Goal: Task Accomplishment & Management: Use online tool/utility

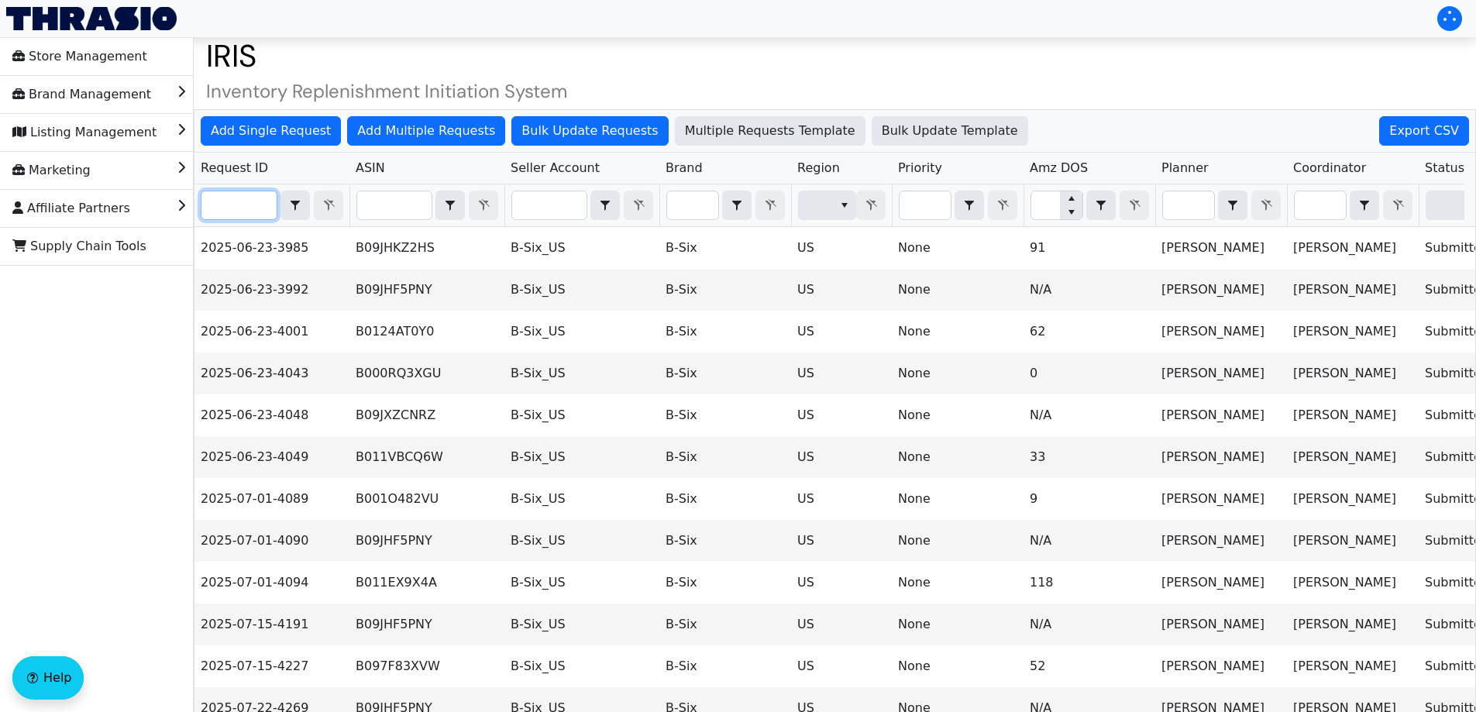
click at [239, 205] on input "Filter" at bounding box center [238, 205] width 75 height 28
paste input "2025-08-12-4473"
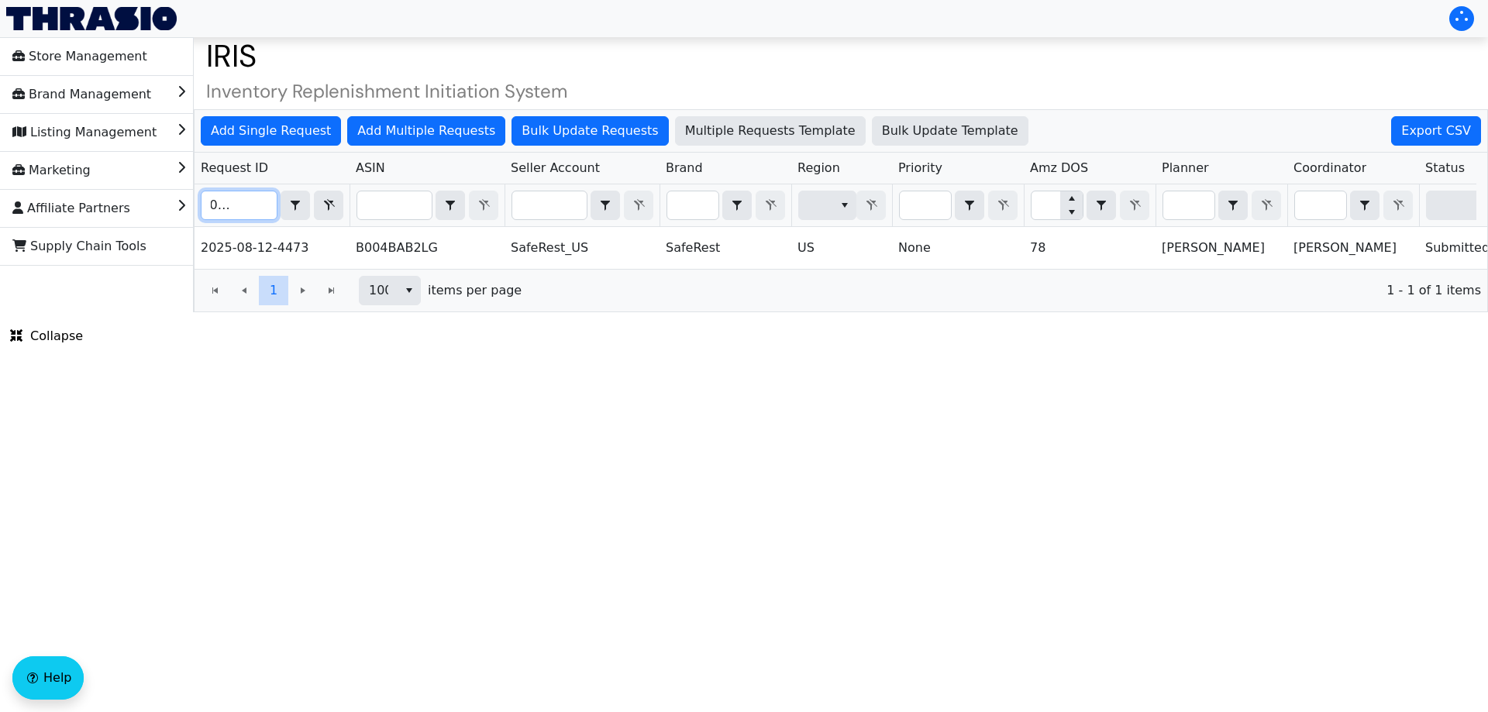
scroll to position [0, 624]
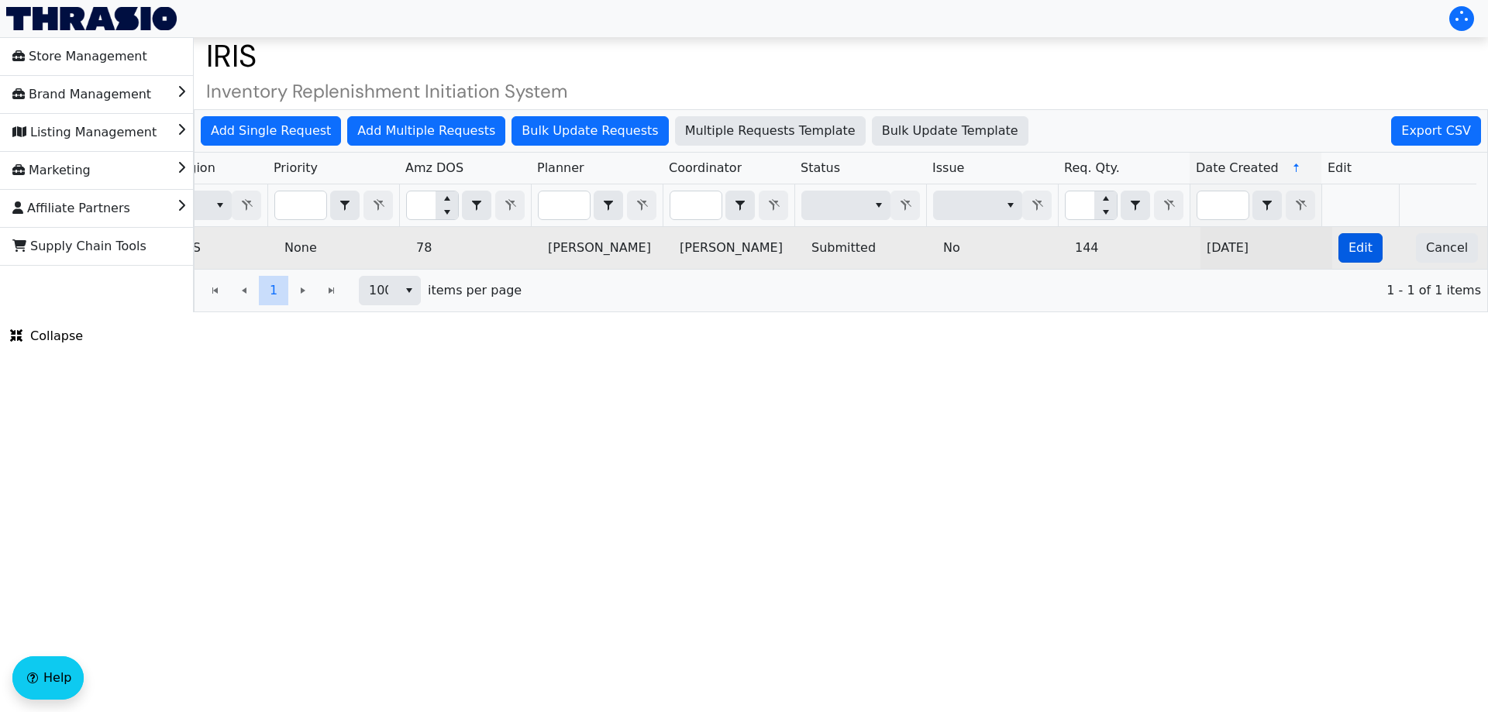
type input "2025-08-12-4473"
click at [1348, 244] on span "Edit" at bounding box center [1360, 248] width 24 height 19
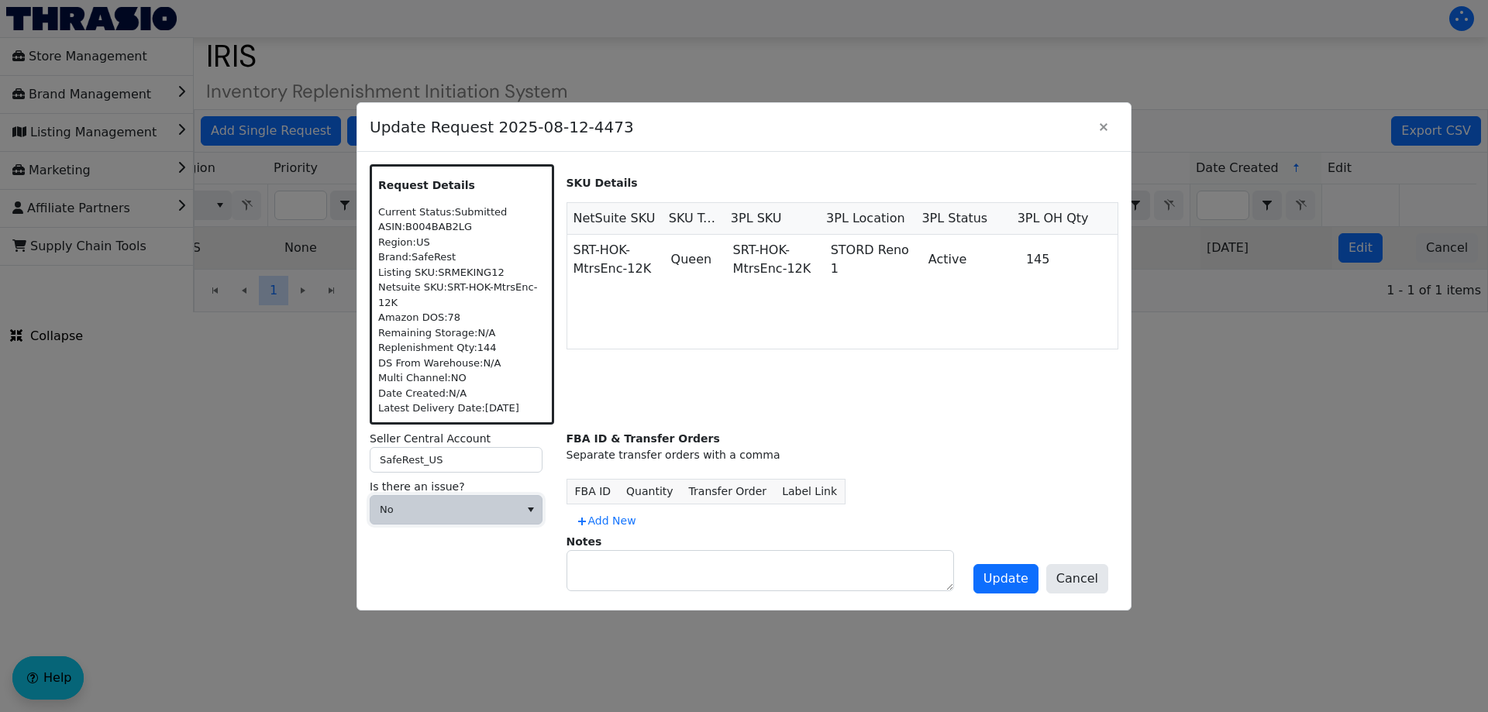
click at [419, 510] on span "No" at bounding box center [444, 510] width 149 height 28
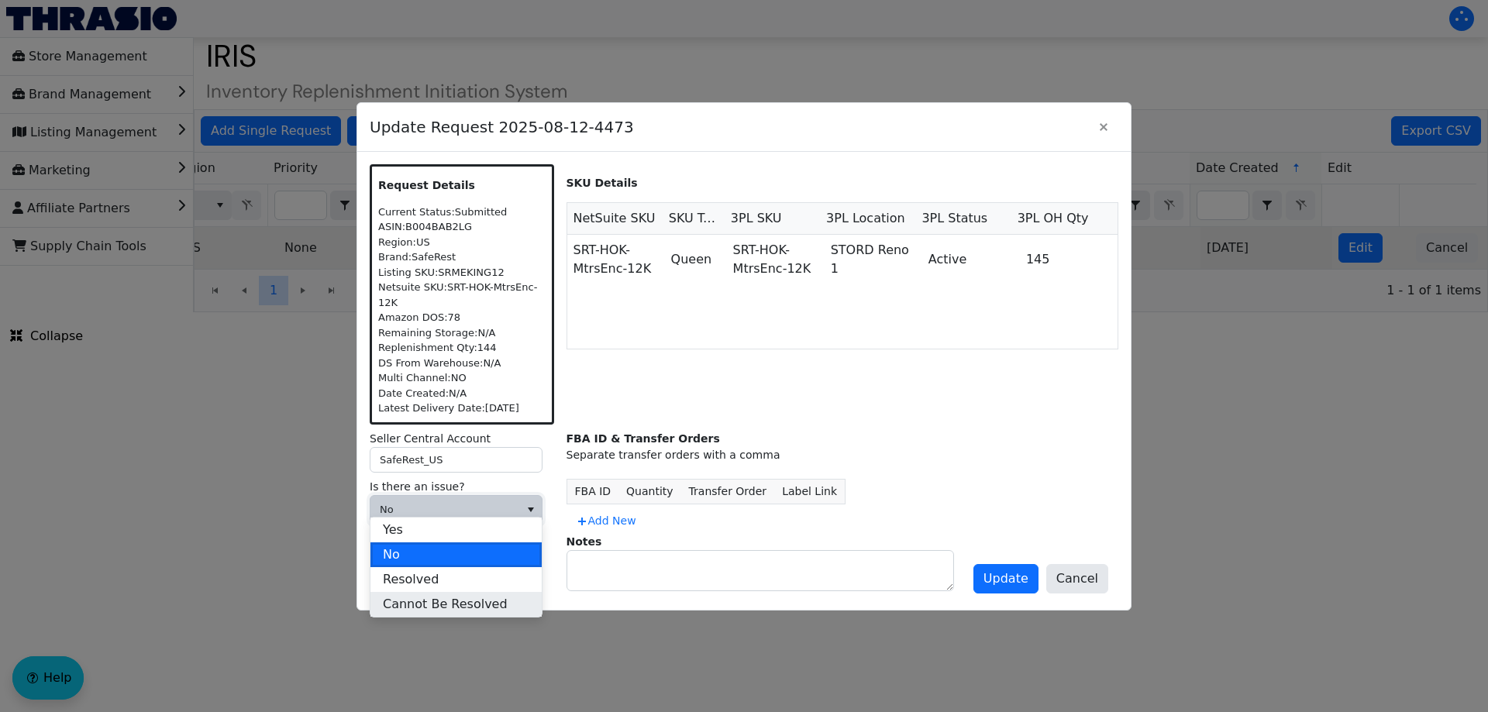
click at [433, 604] on span "Cannot Be Resolved" at bounding box center [445, 604] width 125 height 19
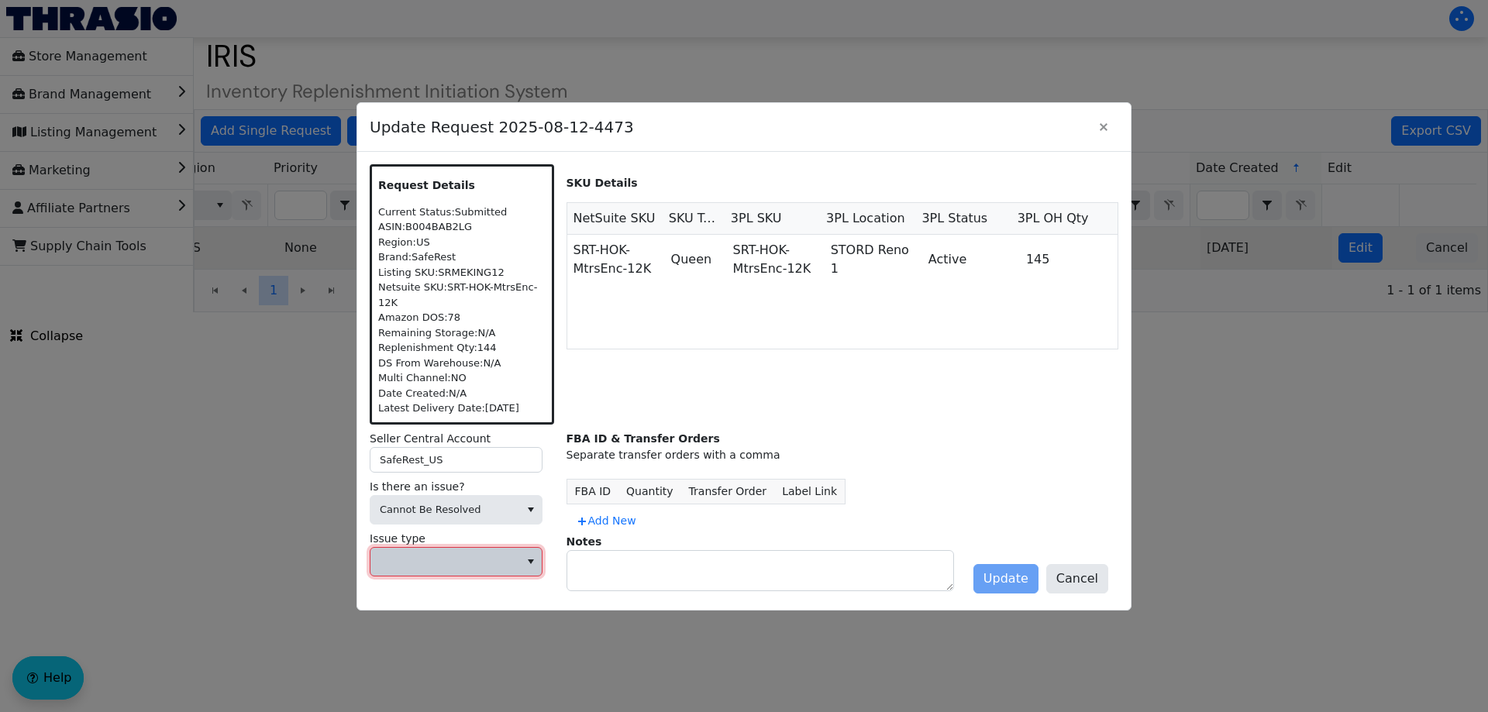
click at [458, 554] on span at bounding box center [445, 561] width 130 height 15
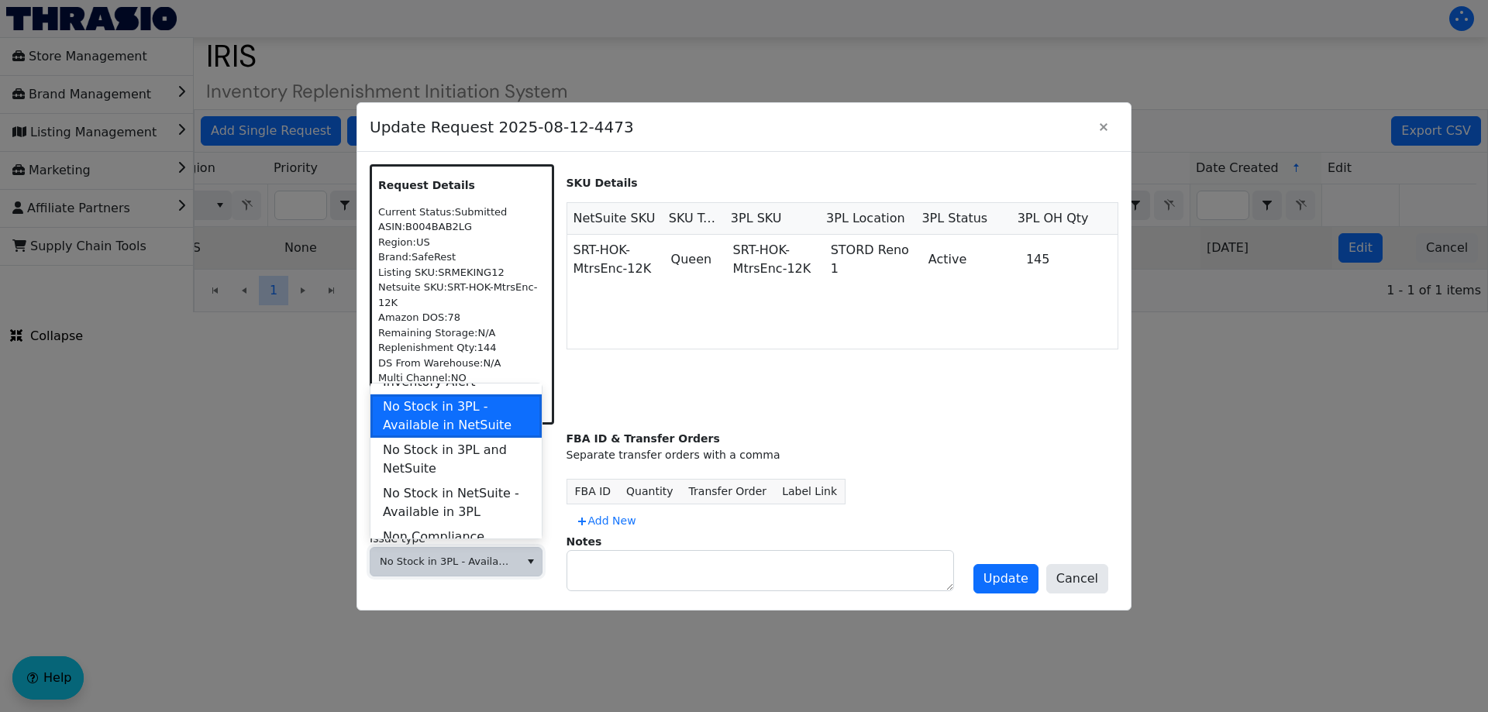
scroll to position [542, 0]
click at [463, 441] on span "No Stock in 3PL and NetSuite" at bounding box center [456, 457] width 146 height 37
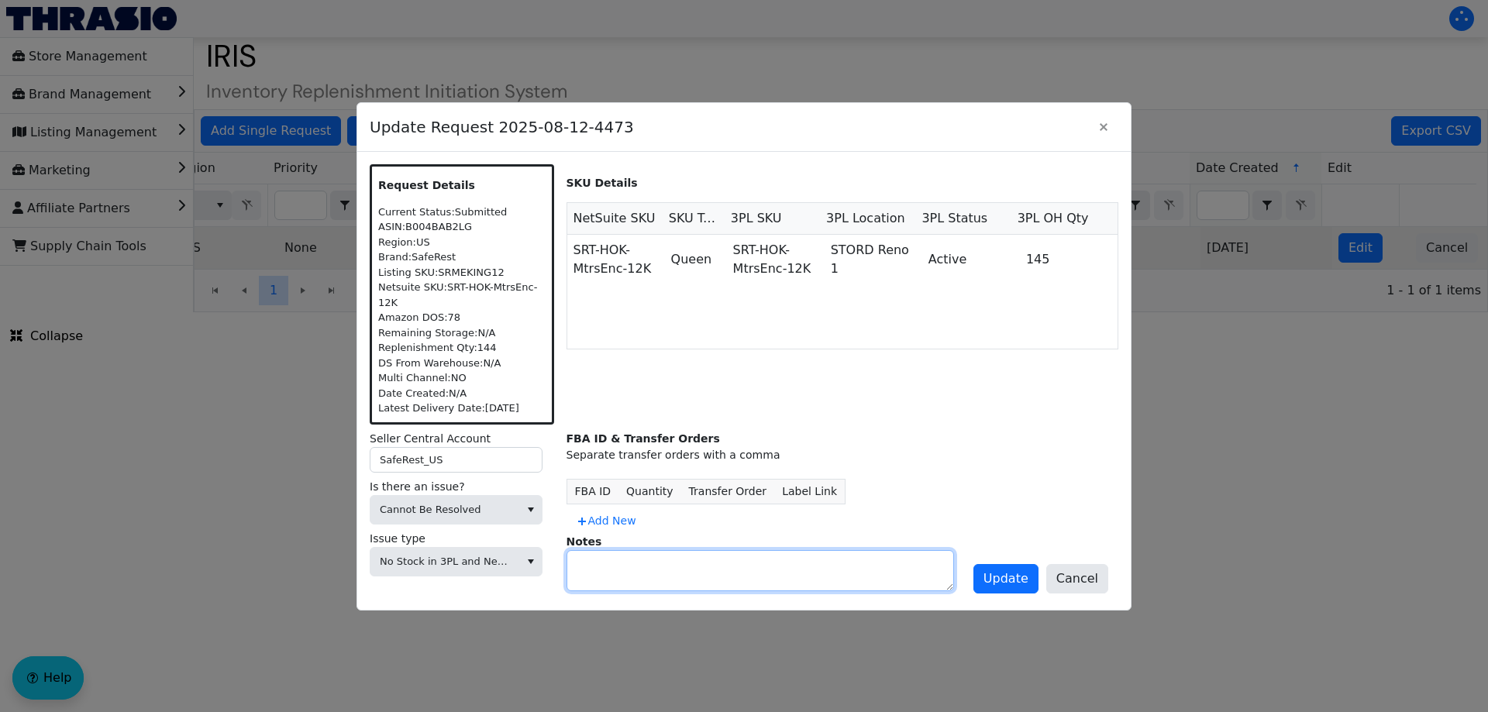
click at [618, 569] on textarea at bounding box center [760, 571] width 386 height 40
paste textarea "2025-08-12-4447"
type textarea "Also duplicate request of 2025-08-12-4447"
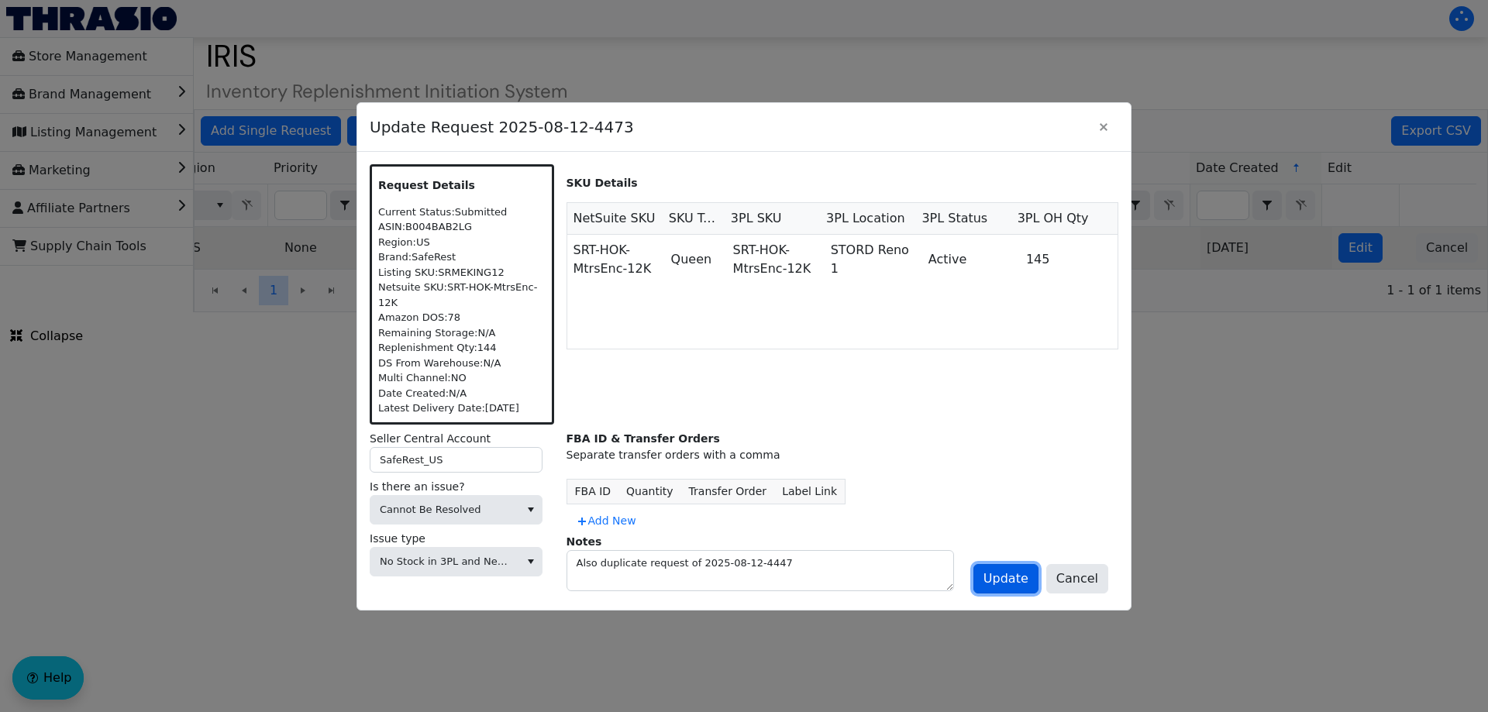
click at [1015, 569] on span "Update" at bounding box center [1005, 578] width 45 height 19
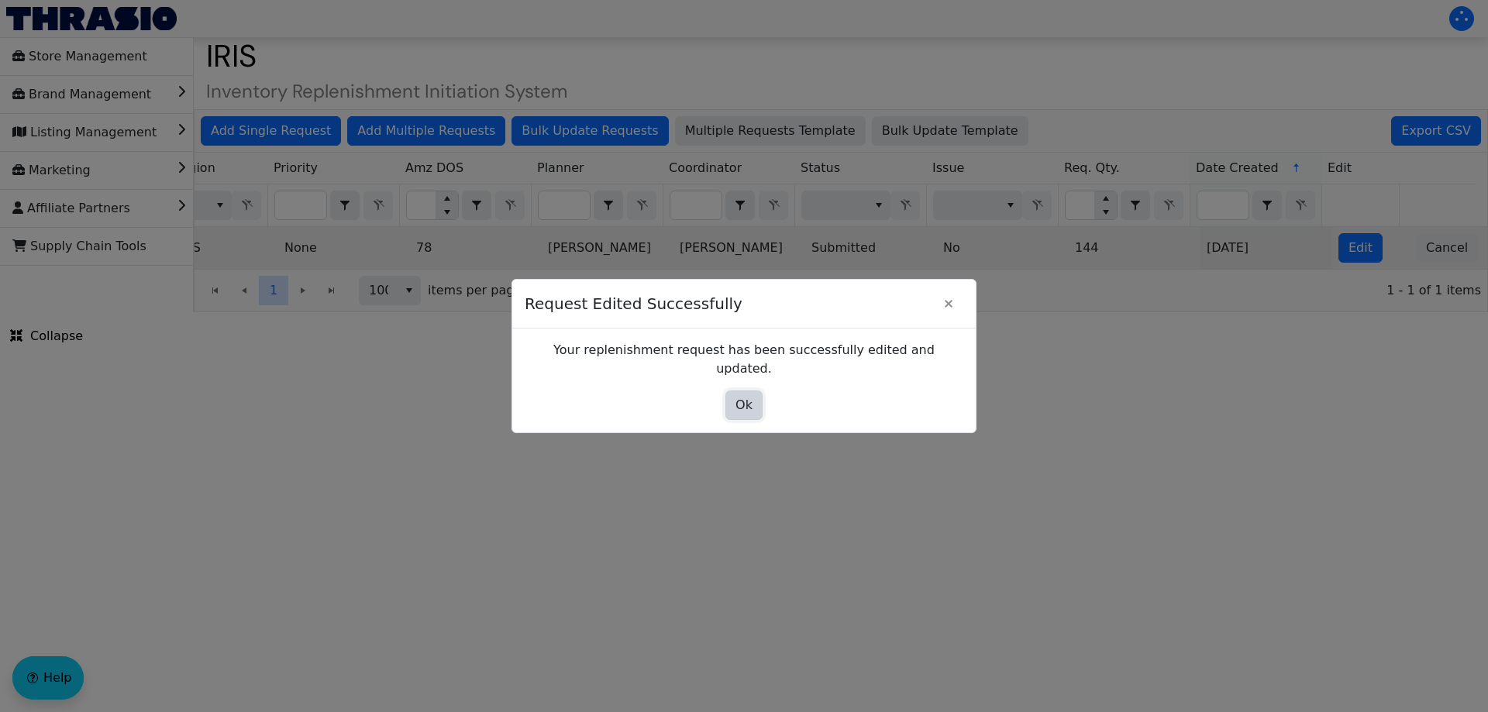
click at [738, 396] on span "Ok" at bounding box center [743, 405] width 17 height 19
